Goal: Task Accomplishment & Management: Complete application form

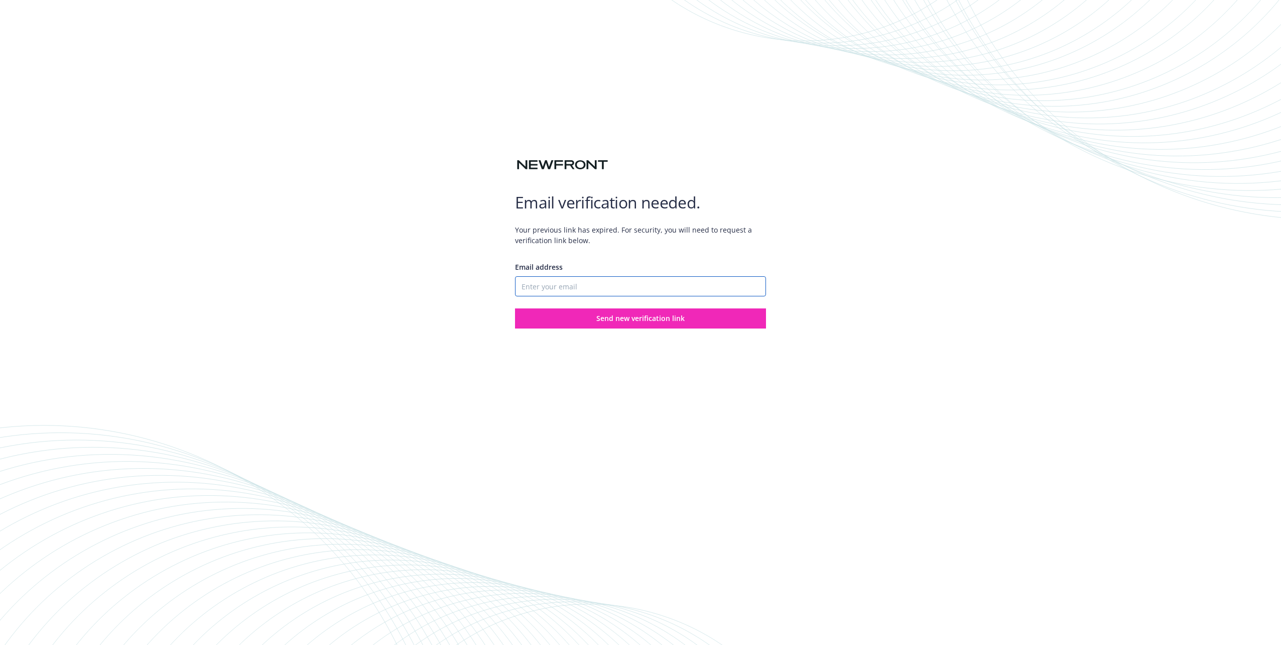
click at [618, 290] on input "Email address" at bounding box center [640, 286] width 251 height 20
type input "[PERSON_NAME][EMAIL_ADDRESS][PERSON_NAME][DOMAIN_NAME]"
click at [628, 316] on span "Send new verification link" at bounding box center [640, 318] width 88 height 10
